Goal: Check status

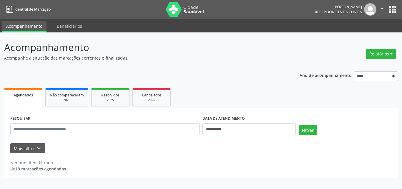
click at [205, 51] on p "Acompanhamento" at bounding box center [142, 47] width 276 height 15
click at [206, 57] on p "Acompanhe a situação das marcações correntes e finalizadas" at bounding box center [142, 58] width 276 height 6
